Goal: Information Seeking & Learning: Learn about a topic

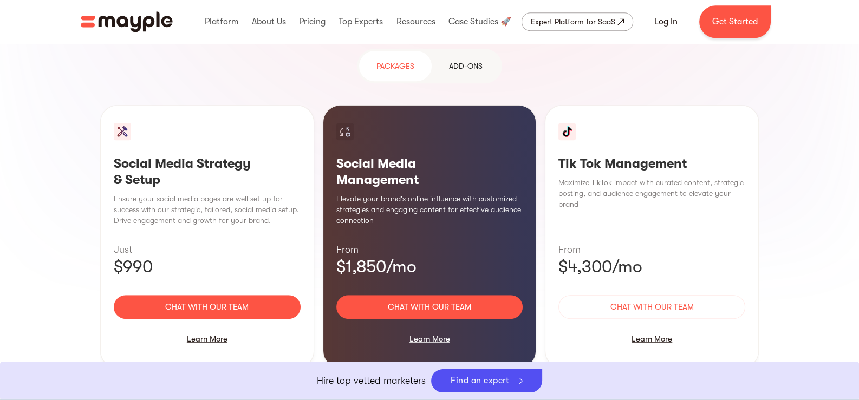
scroll to position [1083, 0]
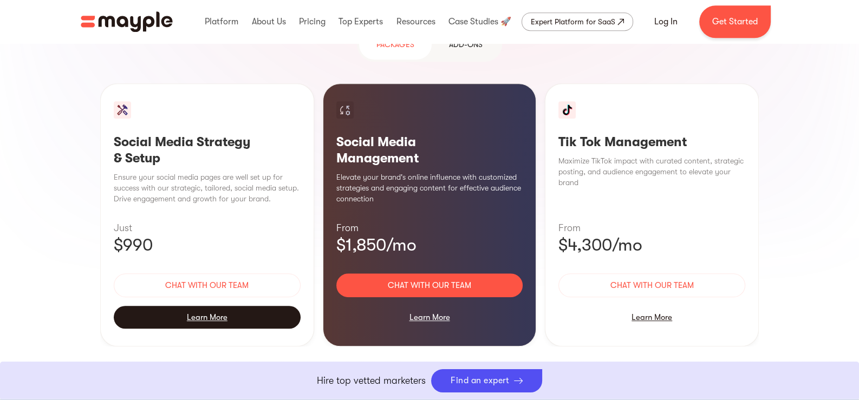
click at [208, 306] on div "Learn More" at bounding box center [207, 317] width 187 height 23
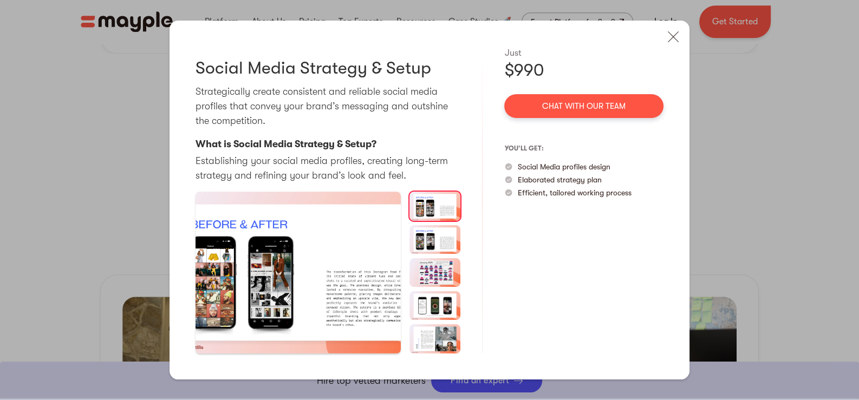
scroll to position [1355, 0]
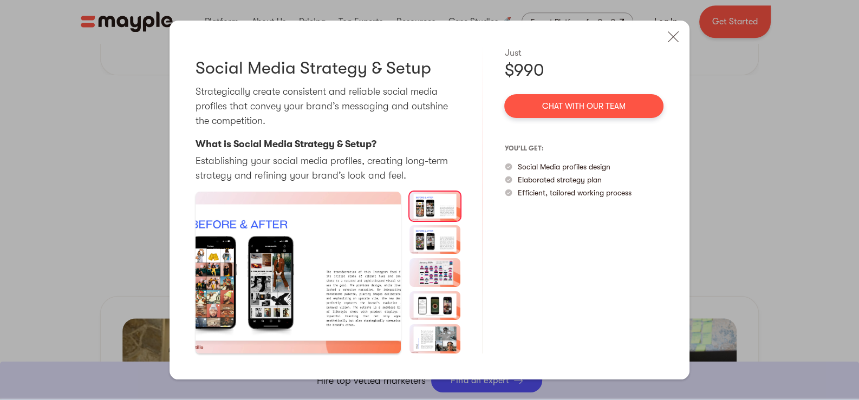
click at [432, 238] on img at bounding box center [435, 239] width 51 height 29
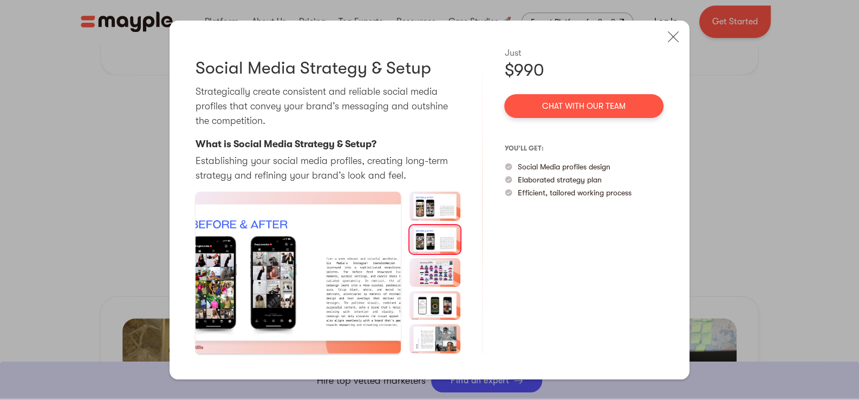
click at [444, 277] on img at bounding box center [435, 272] width 51 height 29
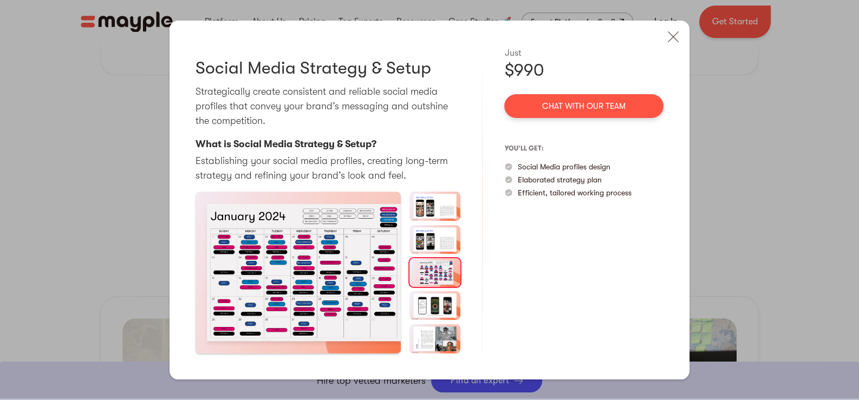
click at [447, 309] on img at bounding box center [435, 306] width 51 height 29
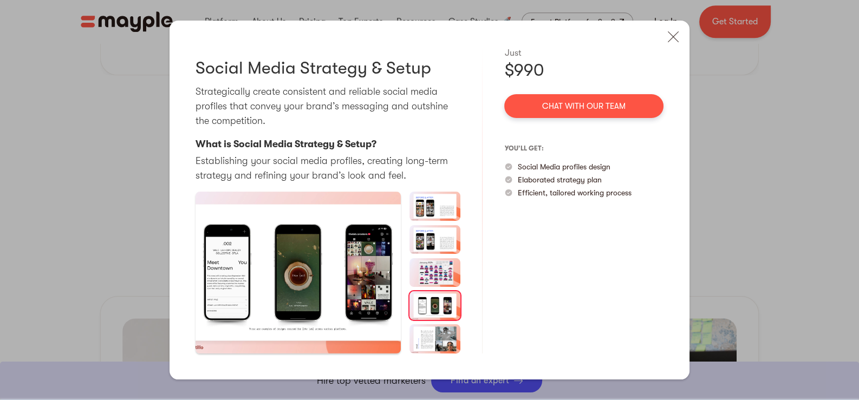
click at [430, 341] on img at bounding box center [435, 339] width 51 height 29
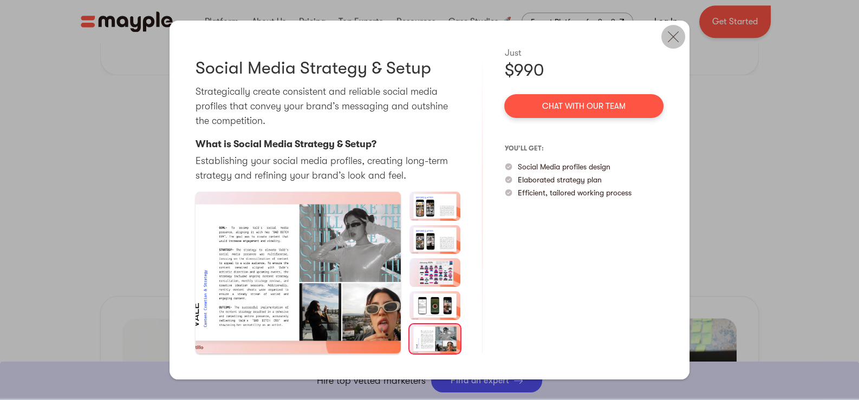
click at [669, 33] on img at bounding box center [674, 37] width 24 height 24
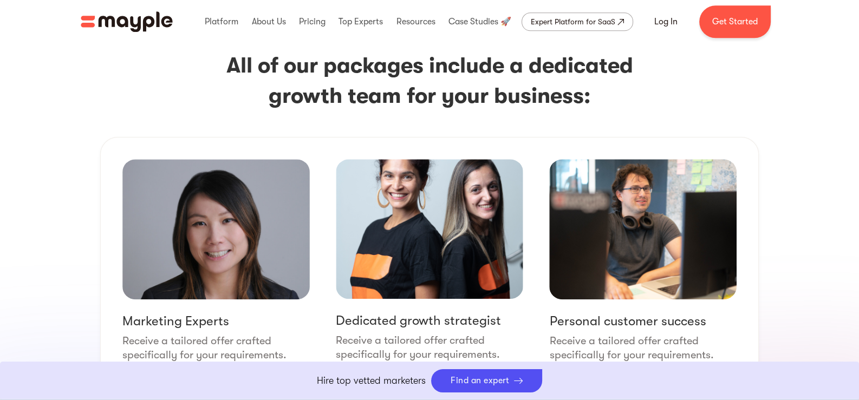
scroll to position [1264, 0]
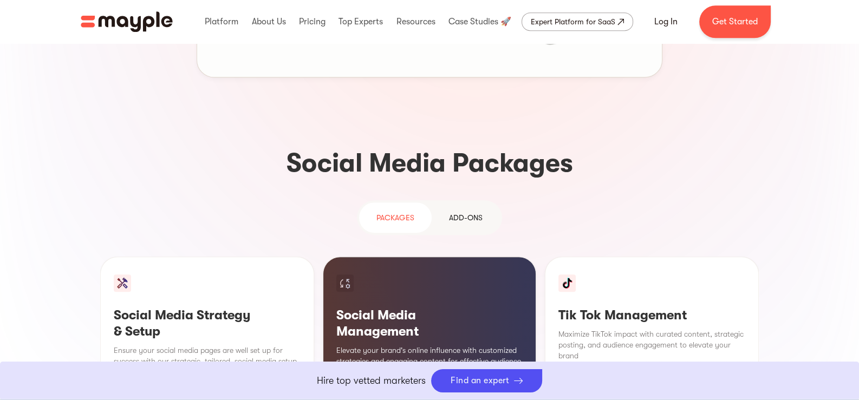
scroll to position [993, 0]
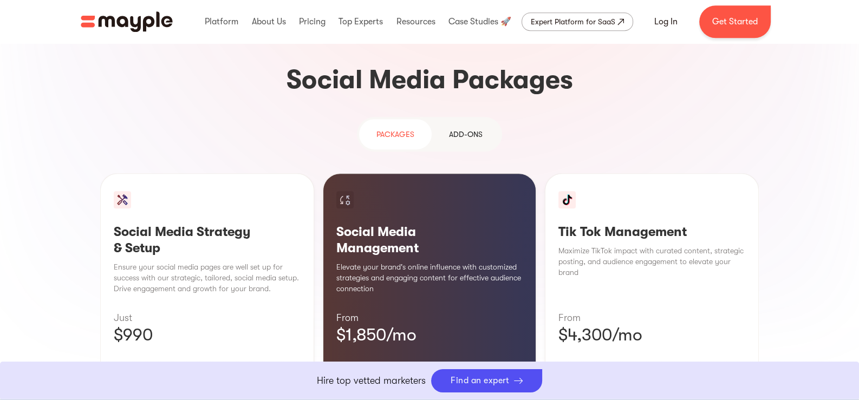
click at [469, 128] on div "Add-ons" at bounding box center [466, 134] width 34 height 13
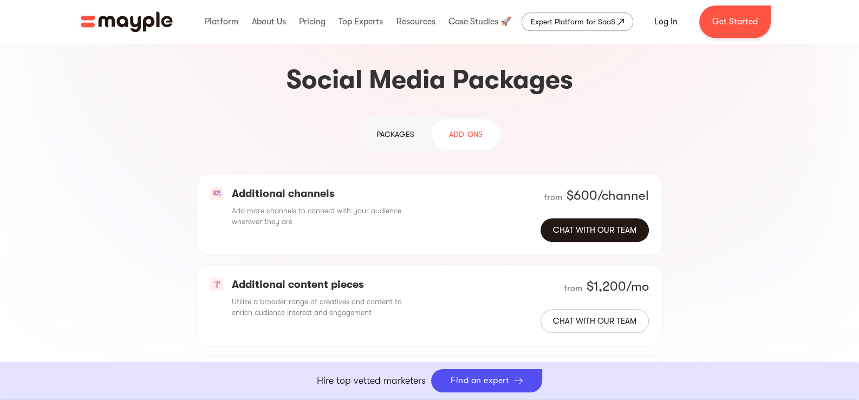
click at [591, 218] on link "Chat with our team" at bounding box center [595, 230] width 108 height 24
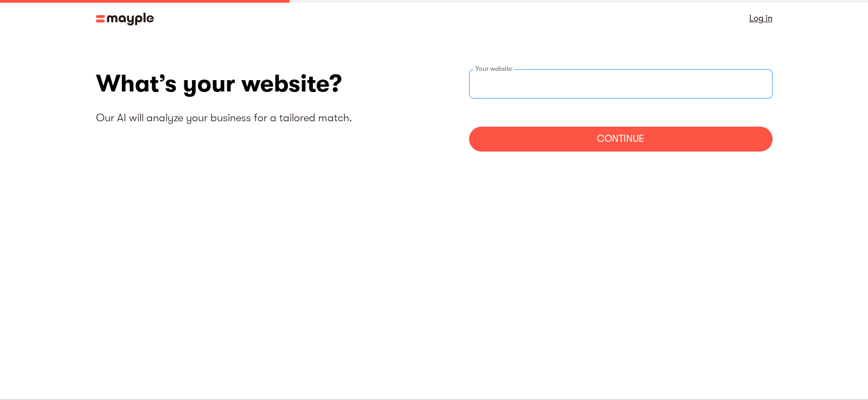
click at [494, 92] on input "websiteStep" at bounding box center [620, 83] width 303 height 29
click at [249, 204] on body "By continuing to use this site you agree to our Cookie Policy Got it Log in Wha…" at bounding box center [434, 200] width 868 height 400
click at [129, 17] on img at bounding box center [125, 18] width 58 height 13
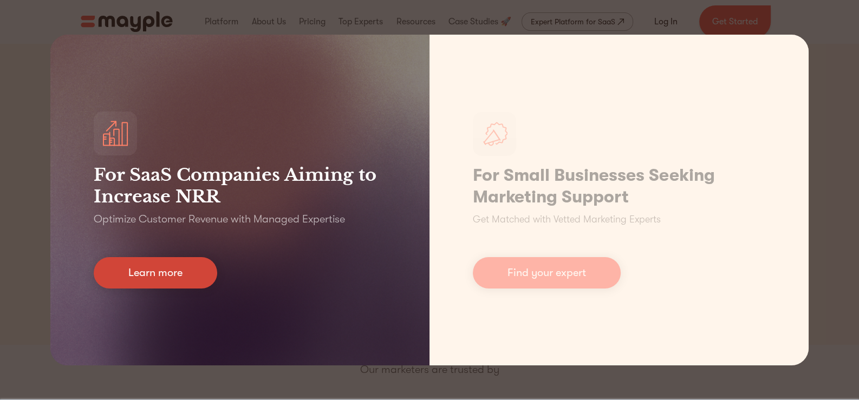
click at [178, 267] on link "Learn more" at bounding box center [156, 272] width 124 height 31
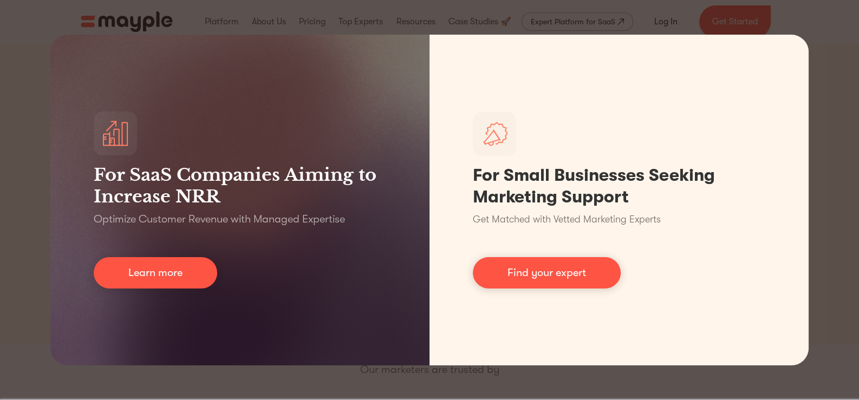
click at [826, 48] on div "For SaaS Companies Aiming to Increase NRR Optimize Customer Revenue with Manage…" at bounding box center [429, 200] width 859 height 400
click at [796, 22] on div "For SaaS Companies Aiming to Increase NRR Optimize Customer Revenue with Manage…" at bounding box center [429, 200] width 859 height 400
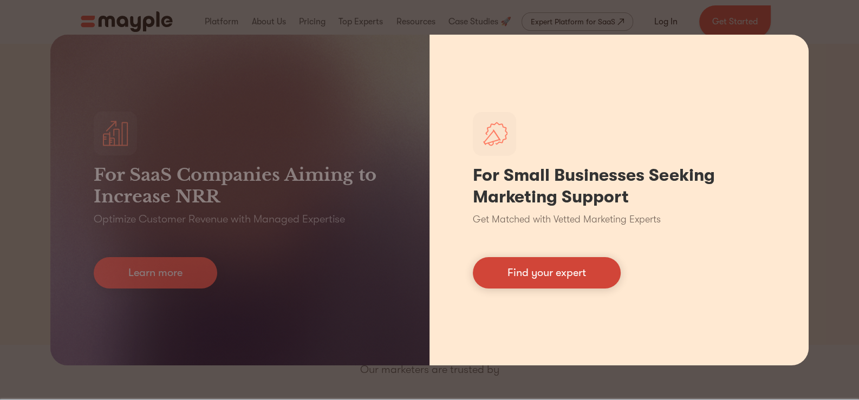
click at [588, 275] on link "Find your expert" at bounding box center [547, 272] width 148 height 31
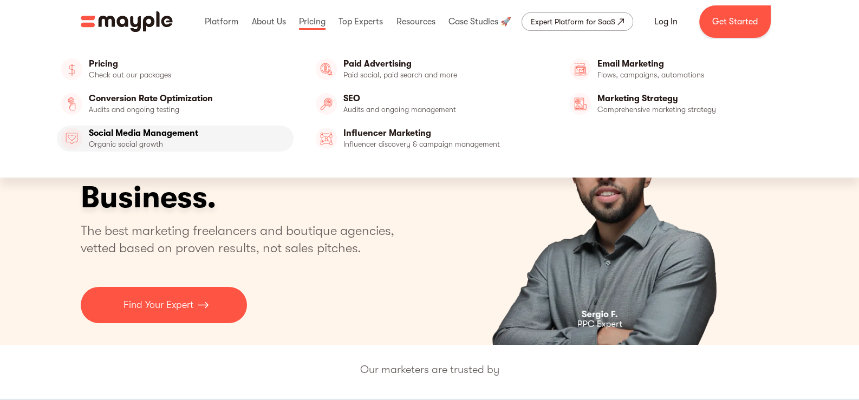
click at [166, 135] on link "Social Media Management" at bounding box center [175, 139] width 237 height 26
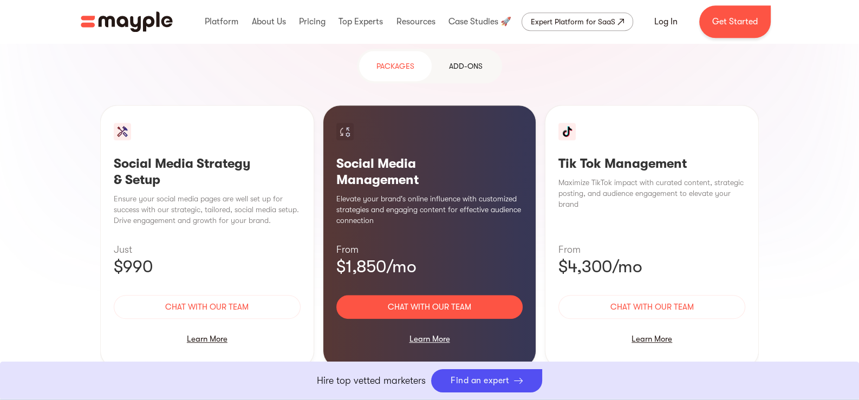
scroll to position [1083, 0]
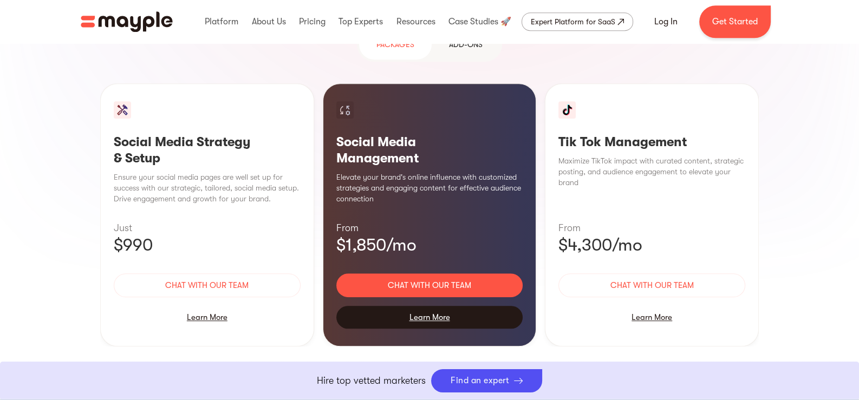
click at [429, 306] on div "Learn More" at bounding box center [430, 317] width 187 height 23
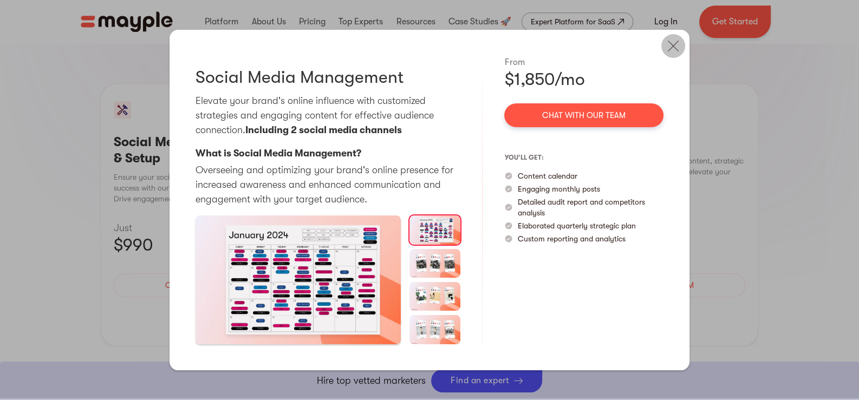
click at [672, 52] on img at bounding box center [674, 46] width 24 height 24
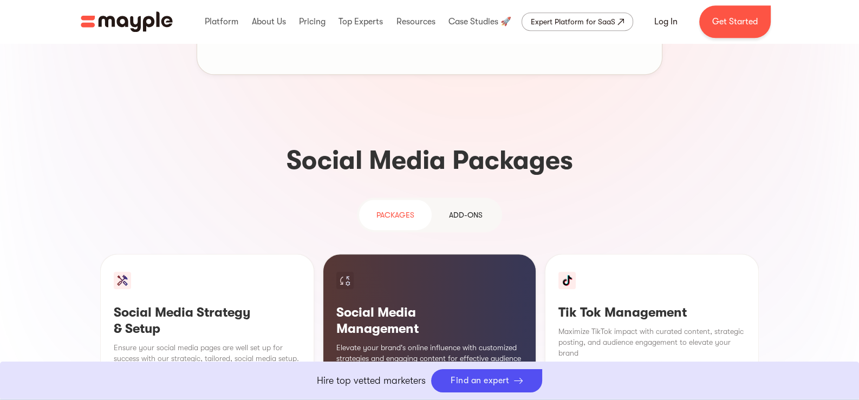
scroll to position [903, 0]
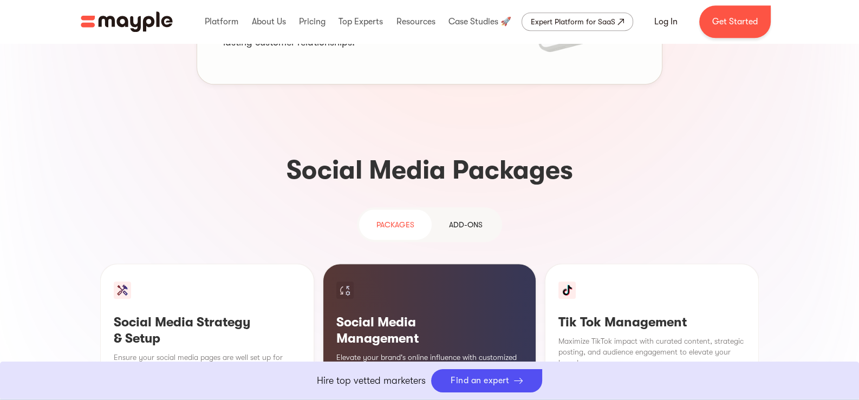
click at [471, 218] on div "Add-ons" at bounding box center [466, 224] width 34 height 13
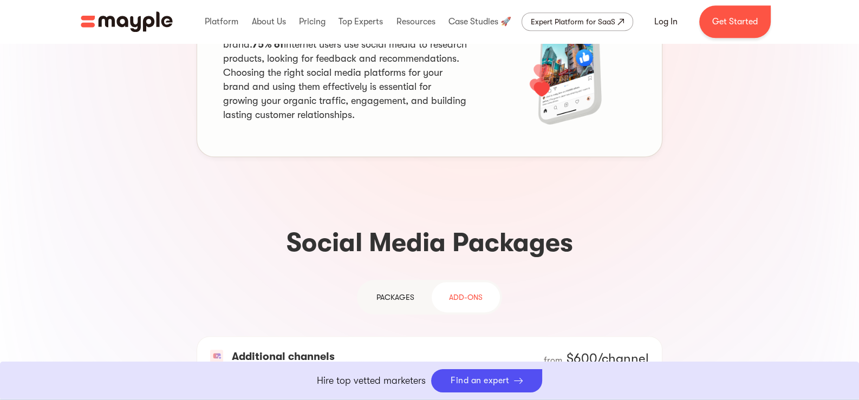
scroll to position [813, 0]
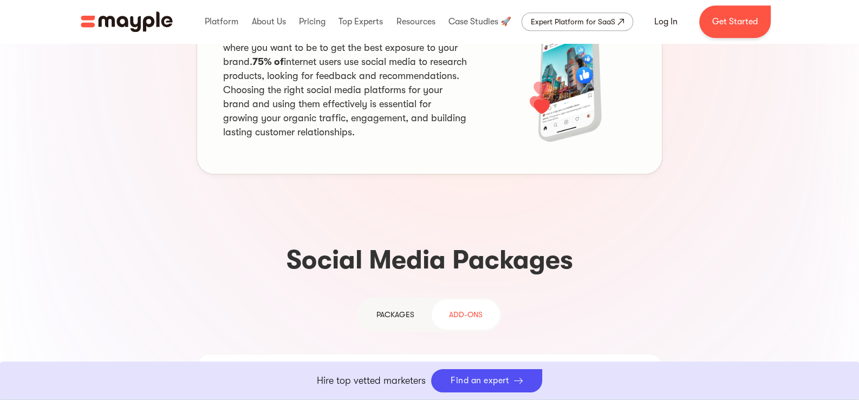
click at [400, 308] on div "PAckages" at bounding box center [396, 314] width 38 height 13
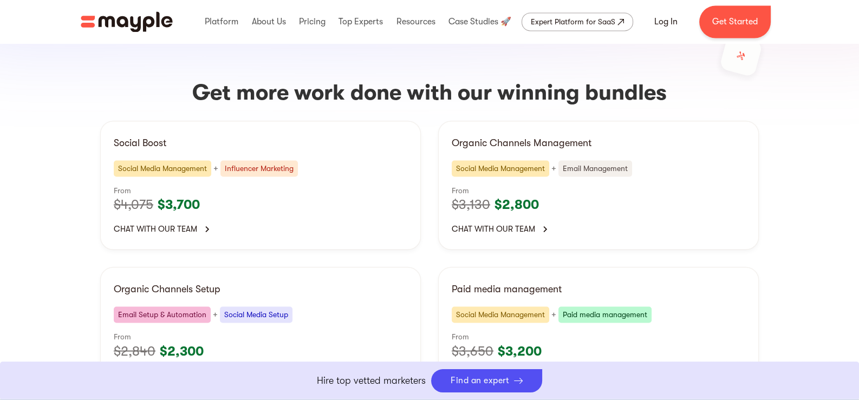
scroll to position [2258, 0]
